Goal: Communication & Community: Answer question/provide support

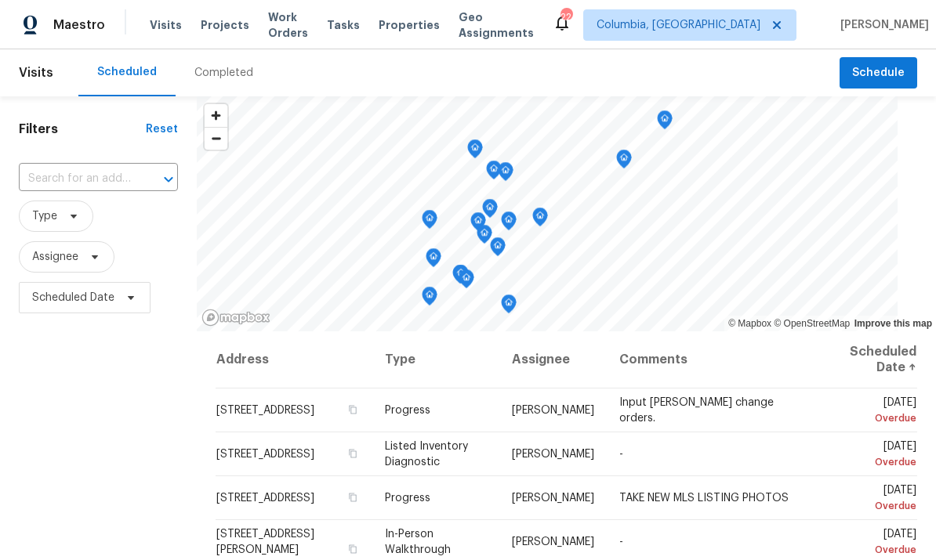
click at [218, 29] on span "Projects" at bounding box center [225, 25] width 49 height 16
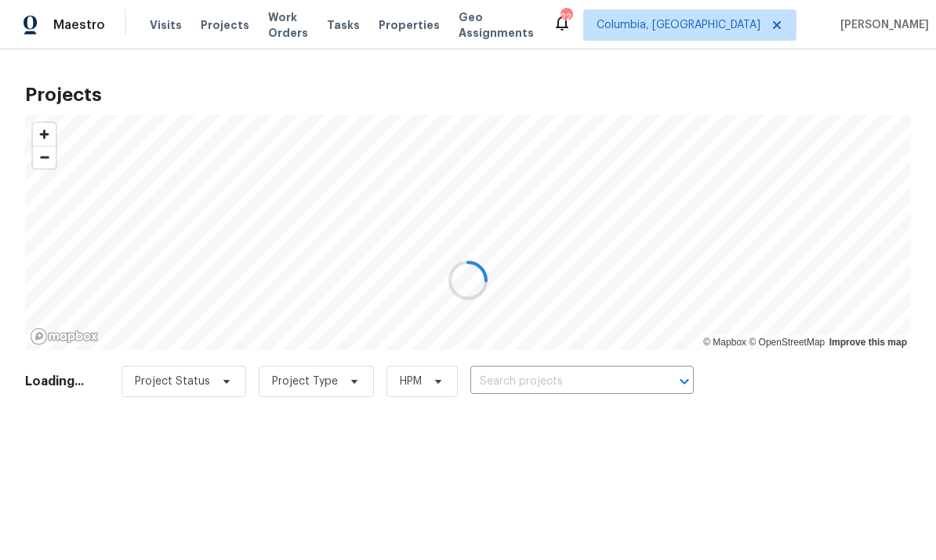
click at [534, 392] on div at bounding box center [468, 280] width 936 height 560
click at [531, 386] on div at bounding box center [468, 280] width 936 height 560
click at [532, 381] on div at bounding box center [468, 280] width 936 height 560
click at [539, 382] on div at bounding box center [468, 280] width 936 height 560
click at [536, 386] on div at bounding box center [468, 280] width 936 height 560
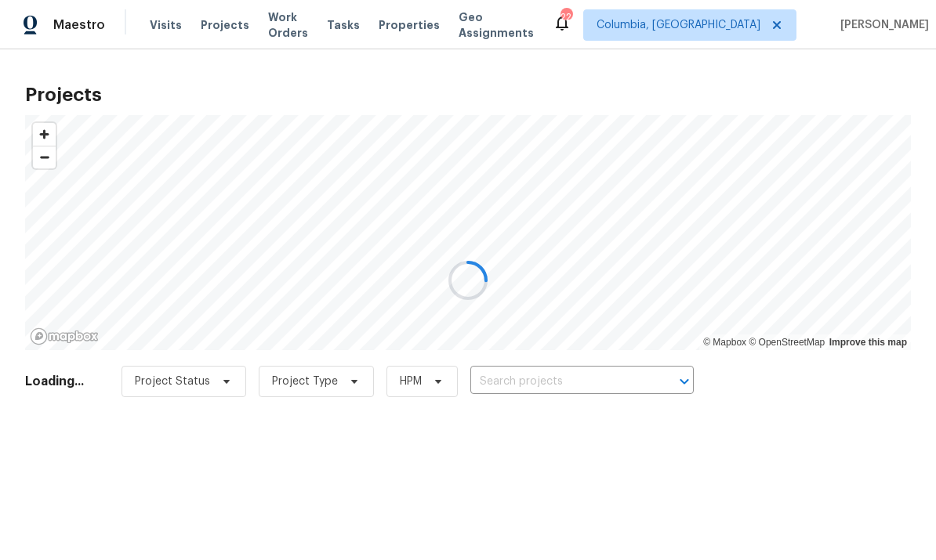
click at [530, 380] on div at bounding box center [468, 280] width 936 height 560
click at [532, 389] on div at bounding box center [468, 280] width 936 height 560
click at [534, 388] on div at bounding box center [468, 280] width 936 height 560
click at [501, 389] on div at bounding box center [468, 280] width 936 height 560
click at [493, 388] on div at bounding box center [468, 280] width 936 height 560
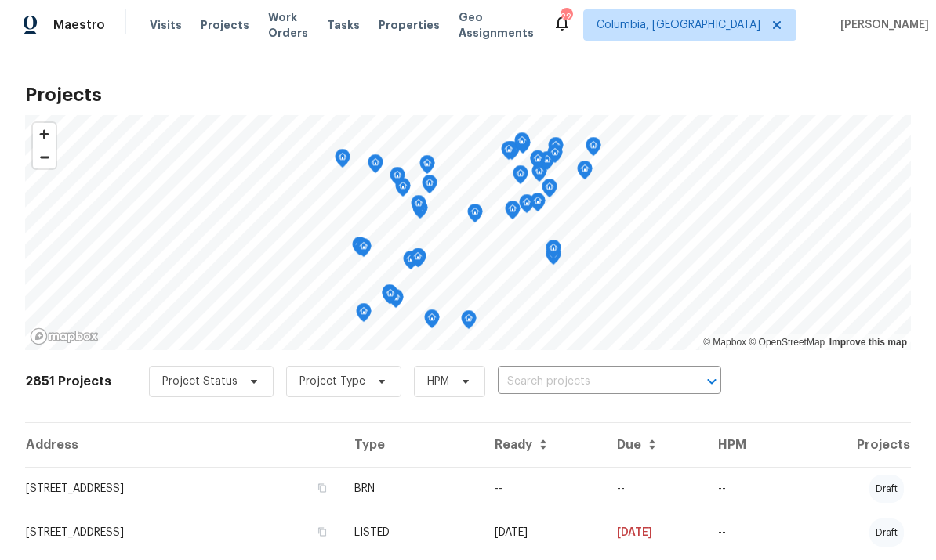
click at [539, 374] on input "text" at bounding box center [587, 382] width 179 height 24
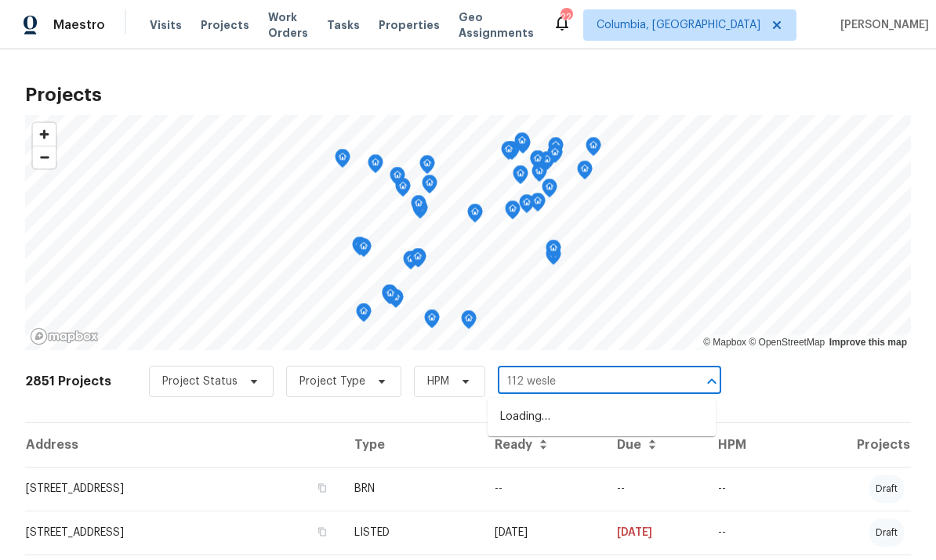
type input "112 [PERSON_NAME]"
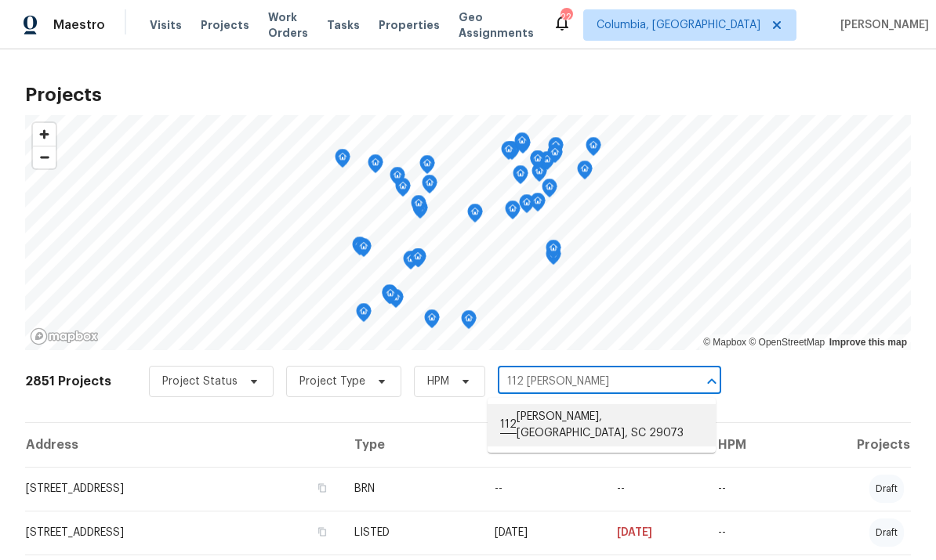
click at [600, 423] on li "[STREET_ADDRESS][PERSON_NAME]" at bounding box center [601, 425] width 228 height 42
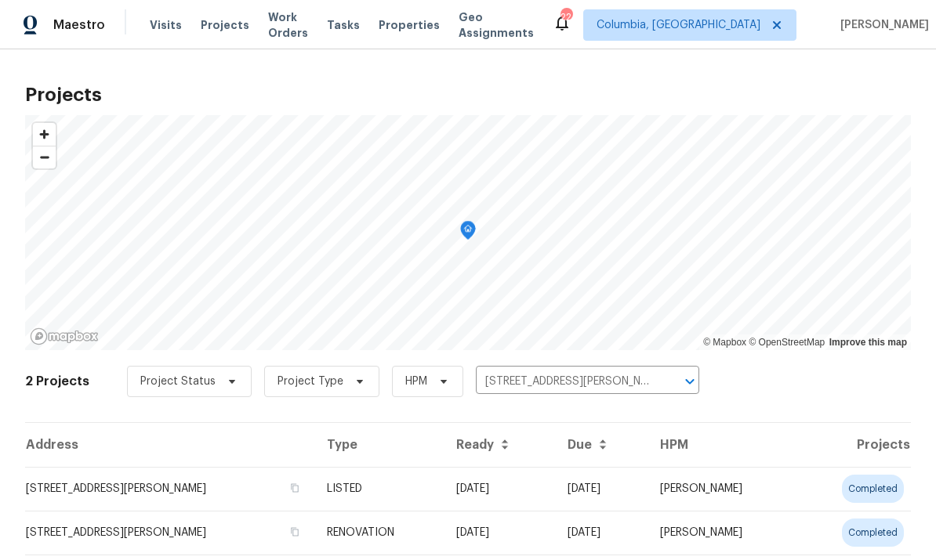
click at [140, 489] on td "[STREET_ADDRESS][PERSON_NAME]" at bounding box center [169, 489] width 289 height 44
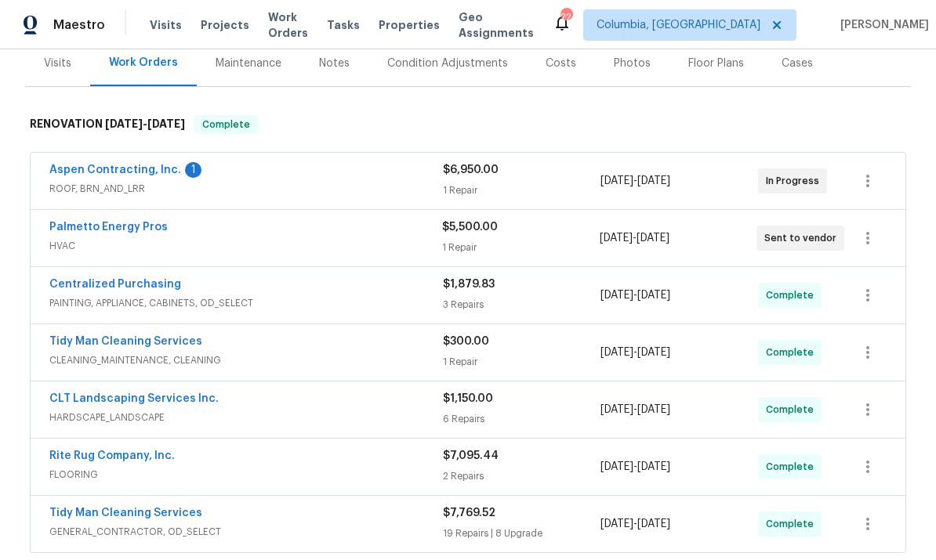
scroll to position [200, 0]
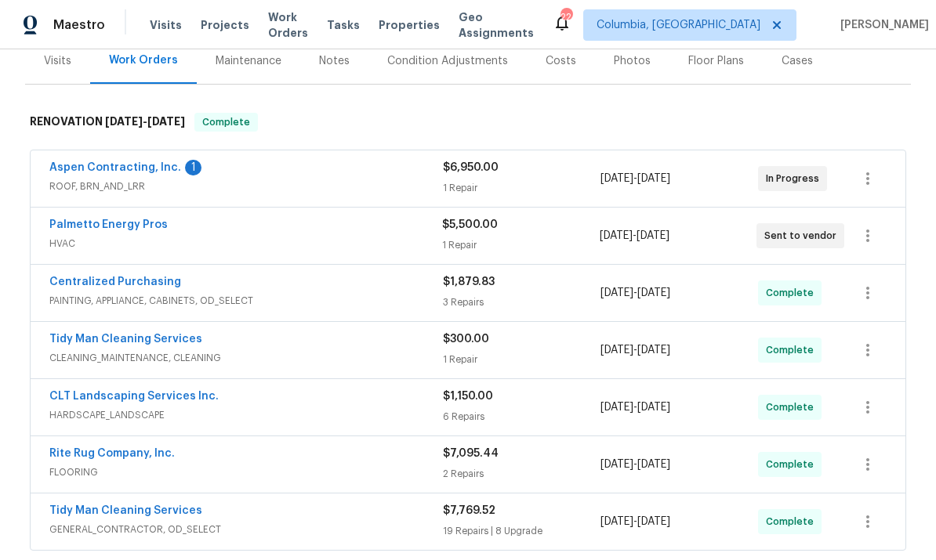
click at [139, 171] on link "Aspen Contracting, Inc." at bounding box center [115, 167] width 132 height 11
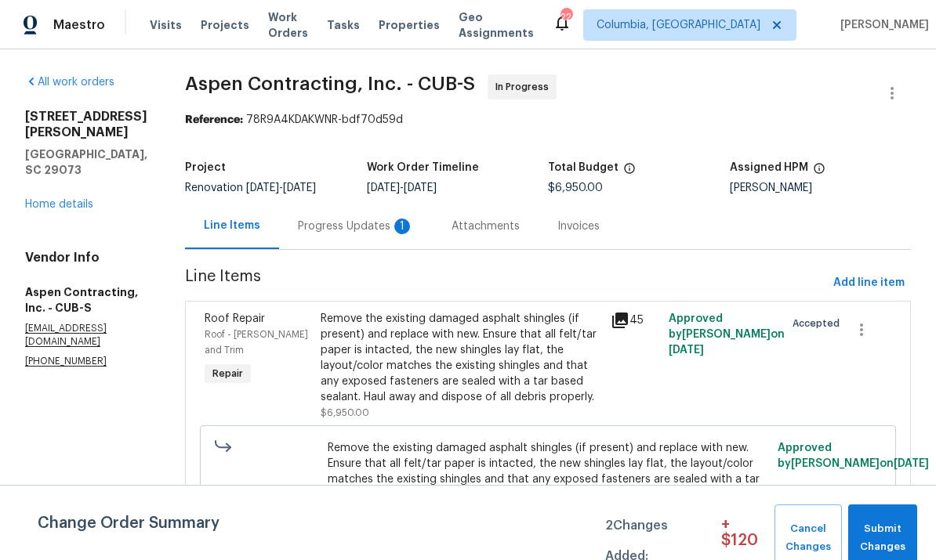
click at [342, 234] on div "Progress Updates 1" at bounding box center [356, 227] width 116 height 16
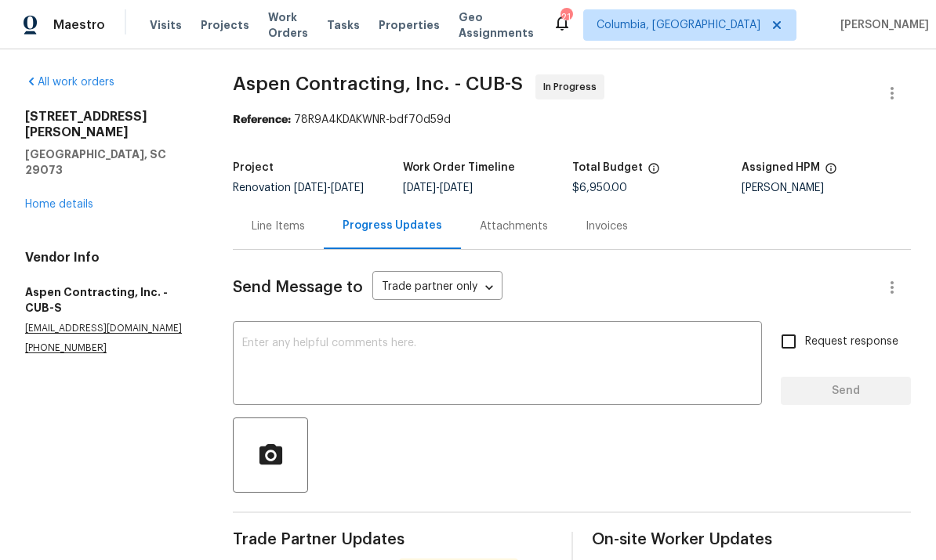
click at [293, 234] on div "Line Items" at bounding box center [278, 227] width 53 height 16
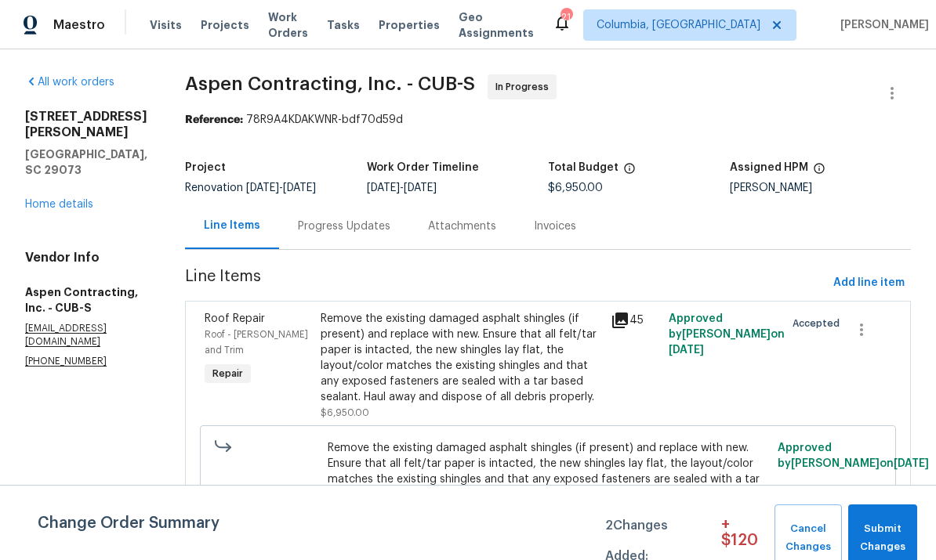
click at [344, 237] on div "Progress Updates" at bounding box center [344, 226] width 130 height 46
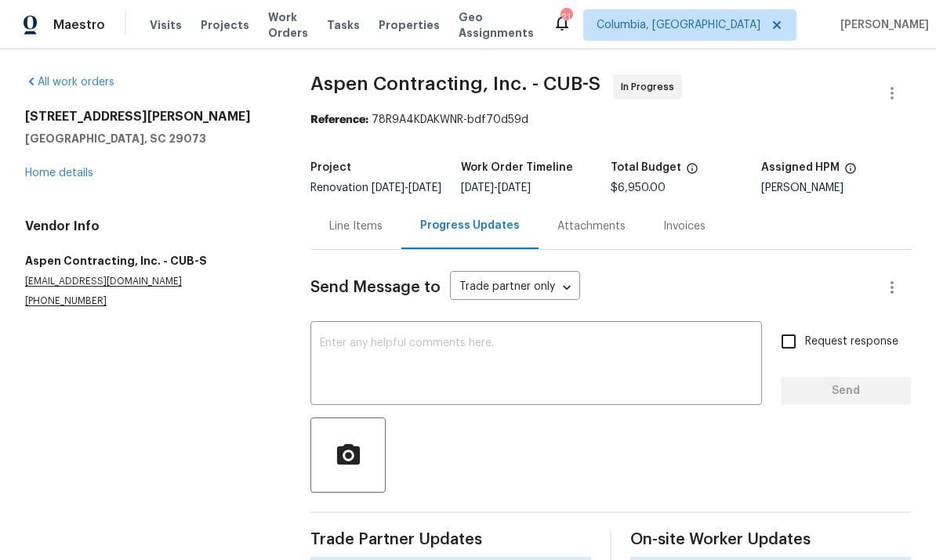
click at [358, 353] on textarea at bounding box center [536, 365] width 433 height 55
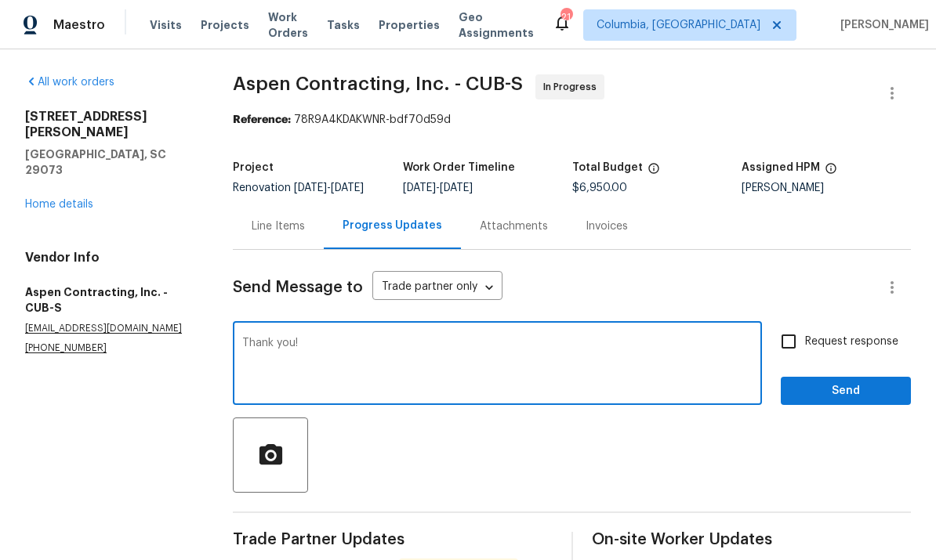
type textarea "Thank you!"
click at [846, 401] on span "Send" at bounding box center [845, 392] width 105 height 20
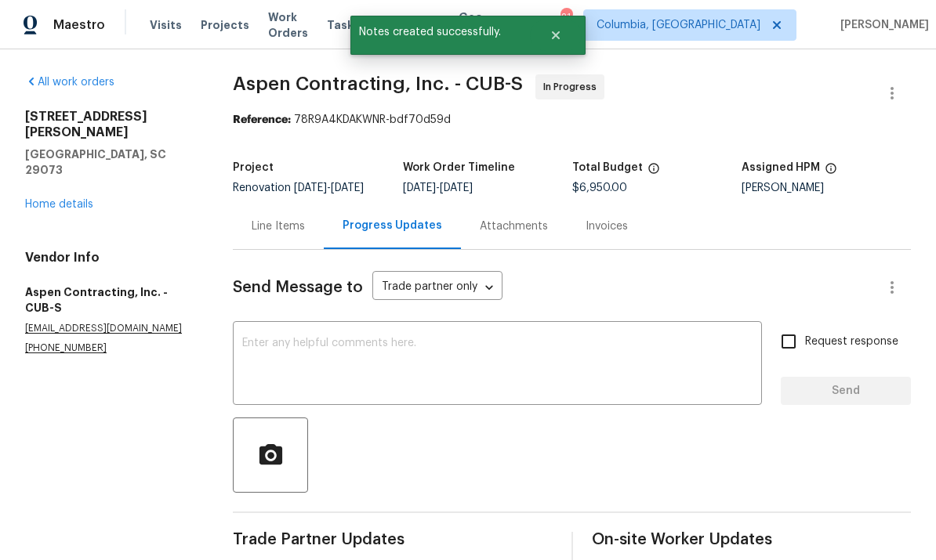
click at [63, 160] on div "[STREET_ADDRESS][PERSON_NAME] Home details" at bounding box center [110, 160] width 170 height 103
click at [72, 164] on div "[STREET_ADDRESS][PERSON_NAME] Home details" at bounding box center [110, 160] width 170 height 103
click at [73, 199] on link "Home details" at bounding box center [59, 204] width 68 height 11
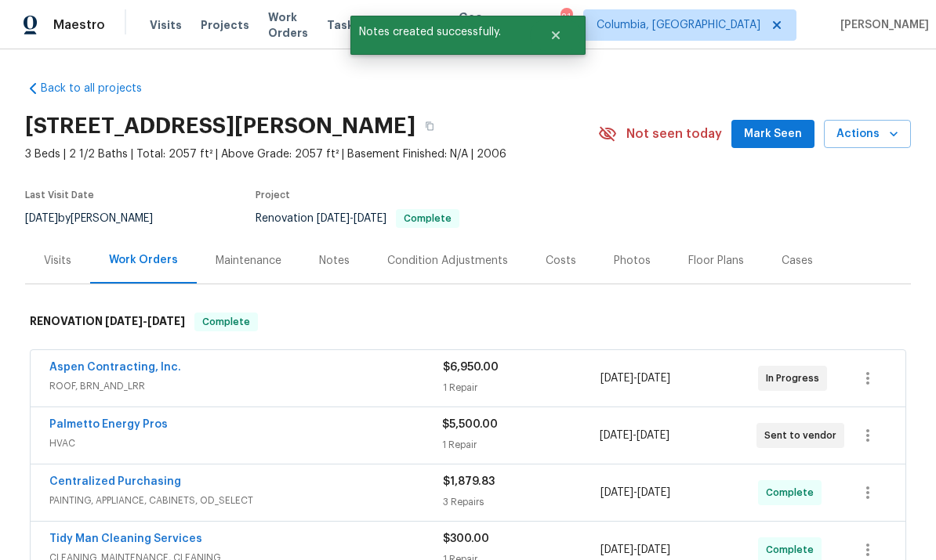
click at [133, 429] on link "Palmetto Energy Pros" at bounding box center [108, 424] width 118 height 11
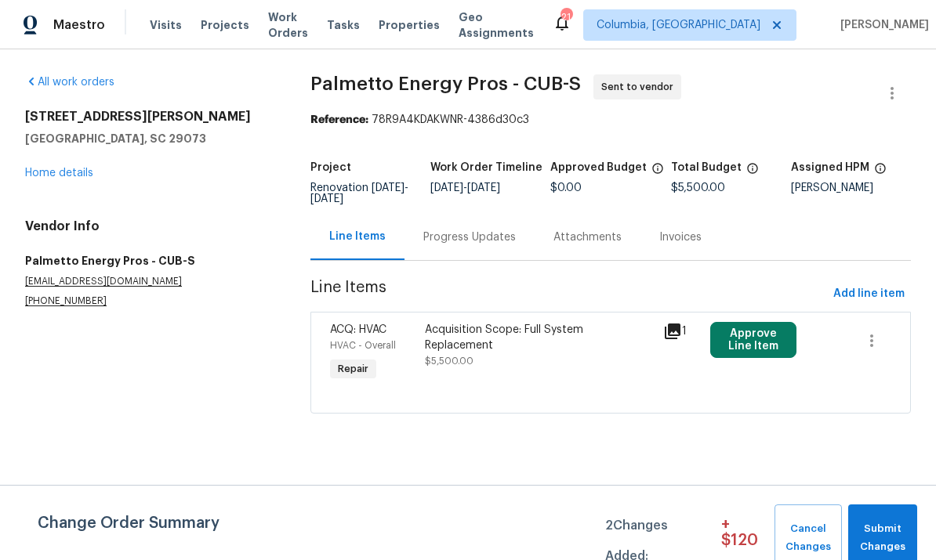
click at [448, 242] on div "Progress Updates" at bounding box center [469, 238] width 92 height 16
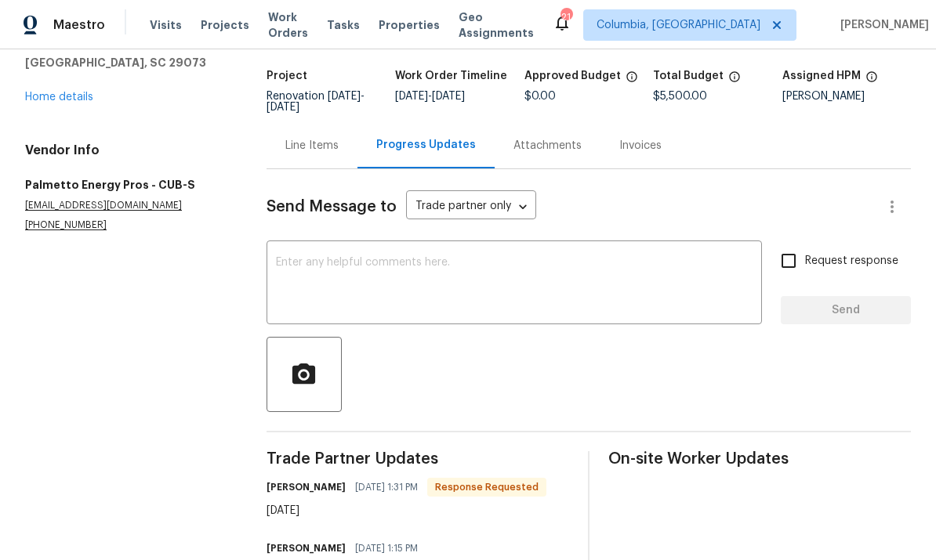
scroll to position [110, 0]
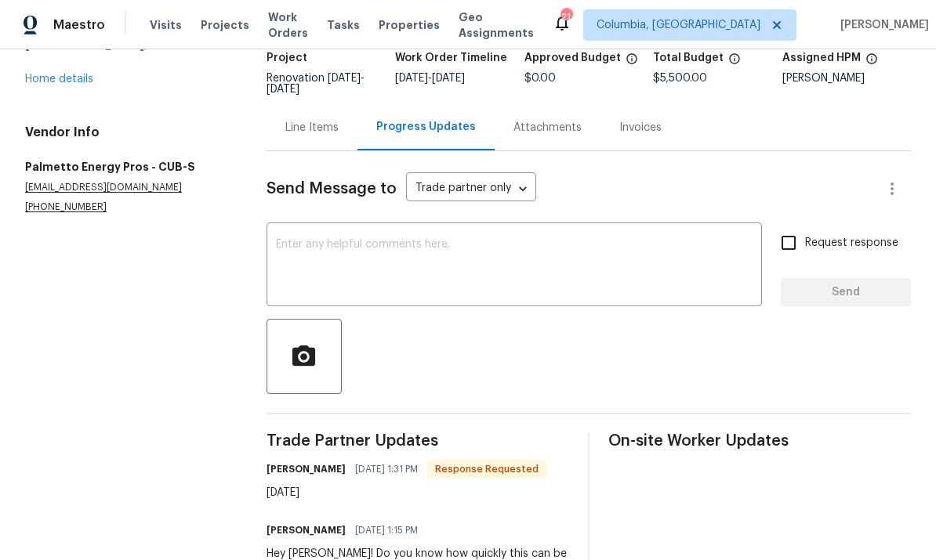
click at [415, 239] on textarea at bounding box center [514, 266] width 476 height 55
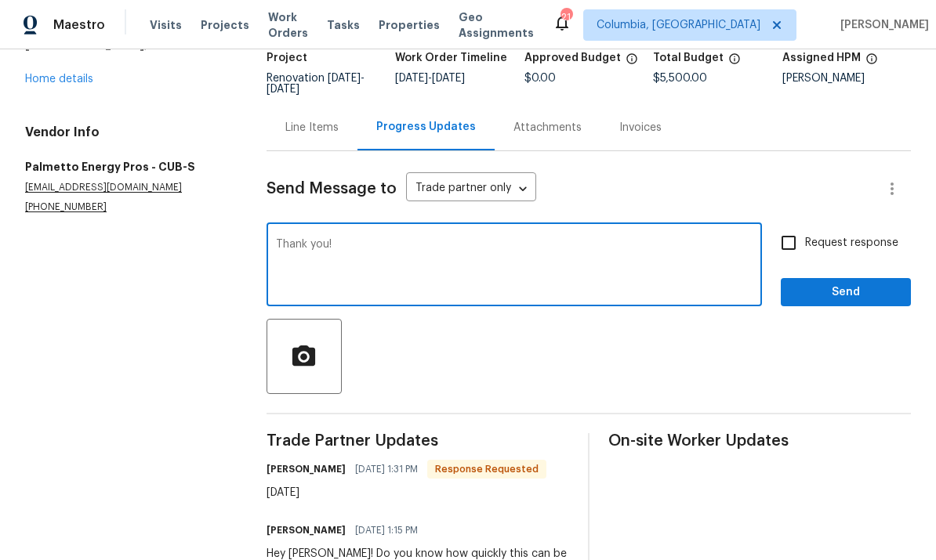
type textarea "Thank you!"
click at [842, 283] on span "Send" at bounding box center [845, 293] width 105 height 20
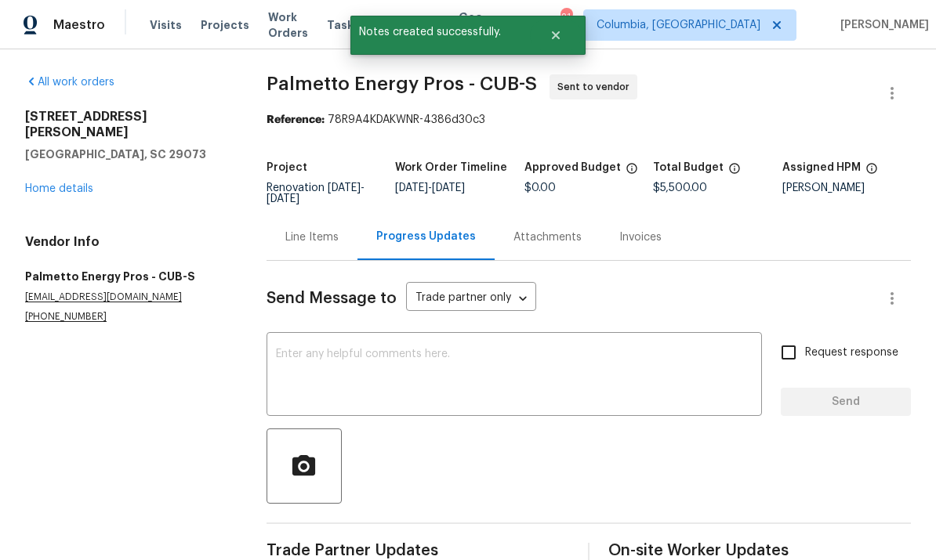
click at [42, 183] on link "Home details" at bounding box center [59, 188] width 68 height 11
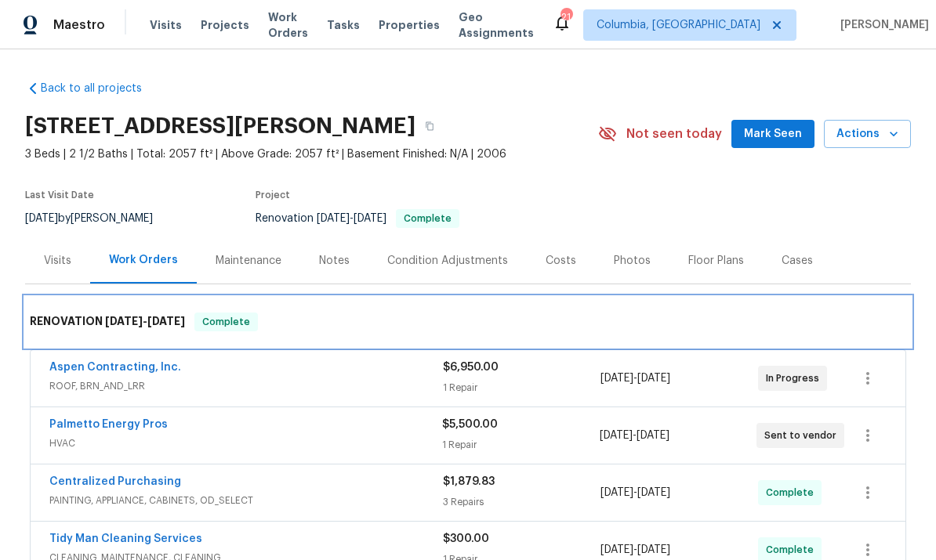
click at [631, 313] on div "RENOVATION [DATE] - [DATE] Complete" at bounding box center [468, 322] width 876 height 19
